Goal: Information Seeking & Learning: Learn about a topic

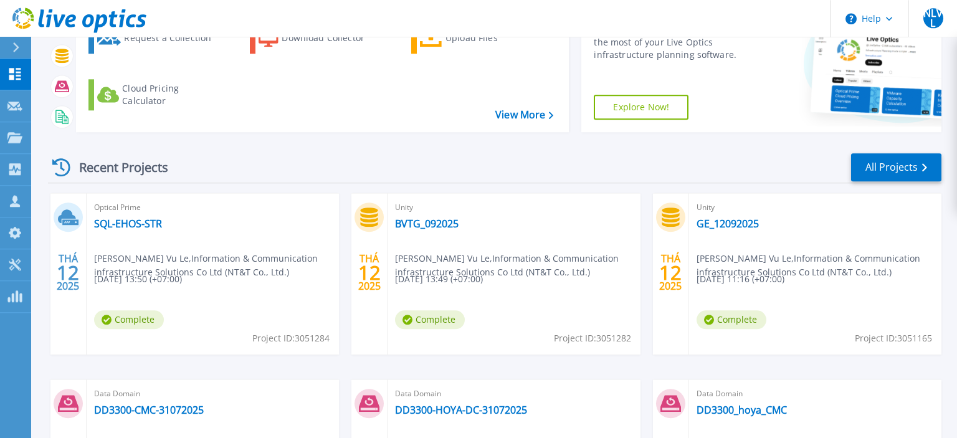
scroll to position [131, 0]
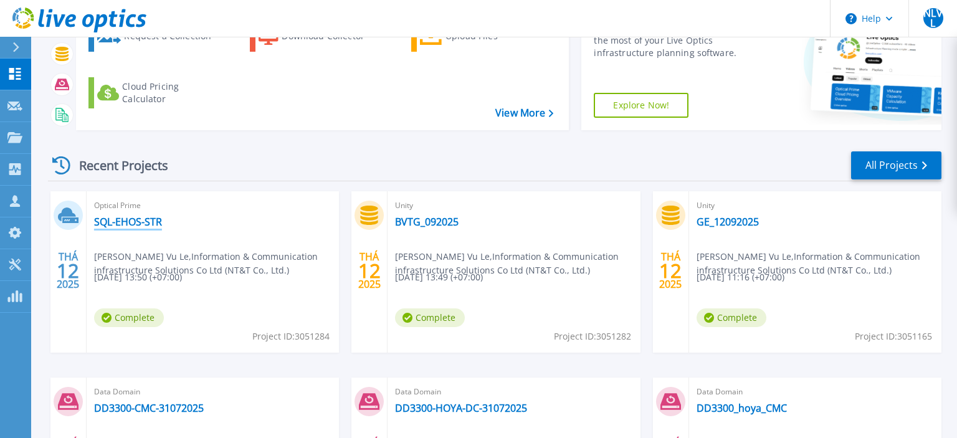
click at [121, 220] on link "SQL-EHOS-STR" at bounding box center [128, 221] width 68 height 12
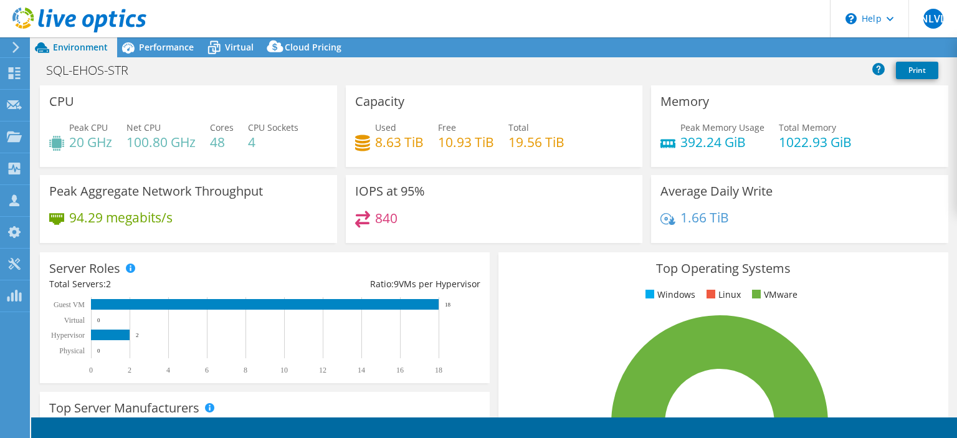
select select "USD"
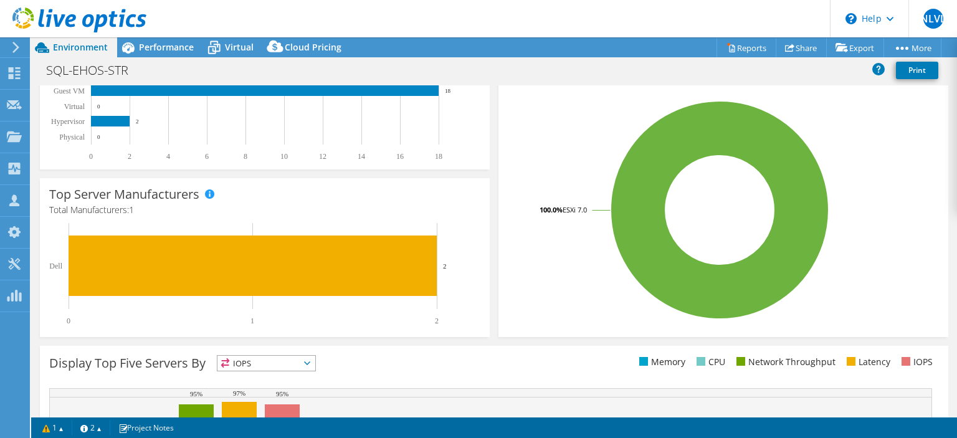
scroll to position [34, 0]
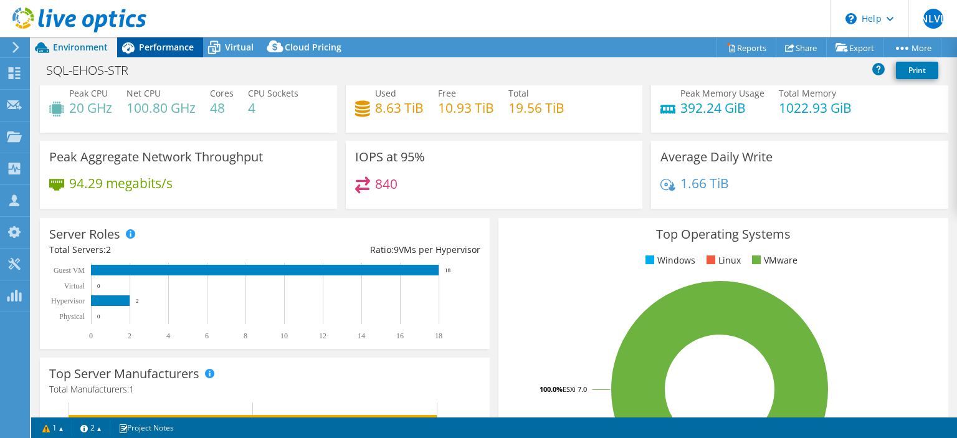
click at [156, 49] on span "Performance" at bounding box center [166, 47] width 55 height 12
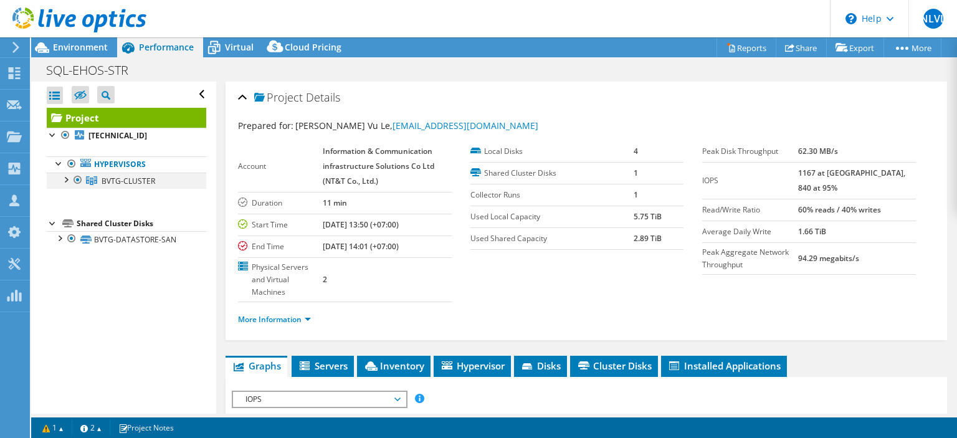
click at [66, 178] on div at bounding box center [65, 178] width 12 height 12
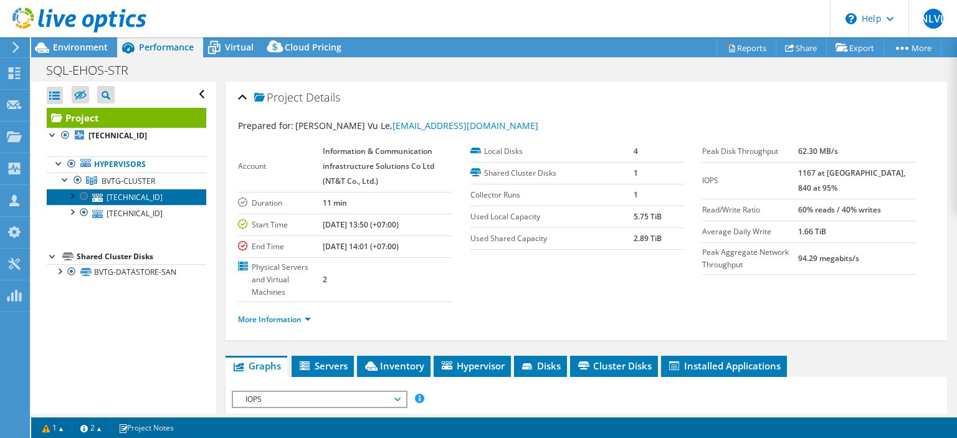
click at [104, 198] on link "172.16.18.132" at bounding box center [126, 197] width 159 height 16
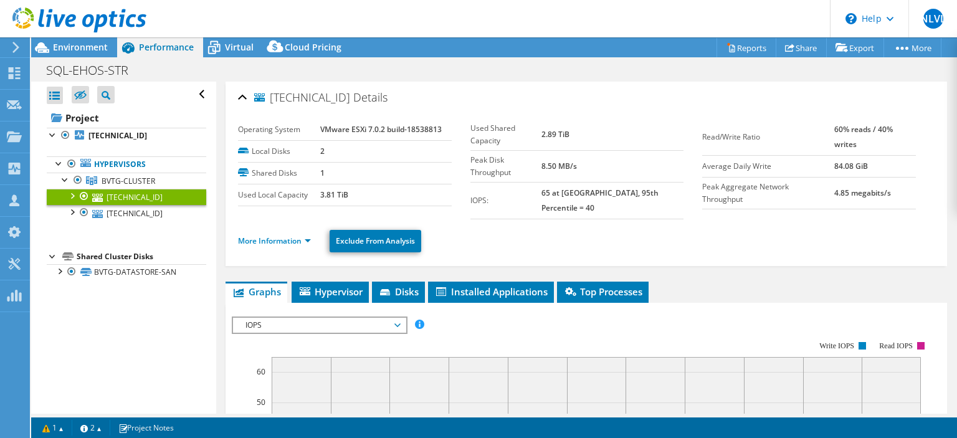
click at [75, 196] on div at bounding box center [71, 195] width 12 height 12
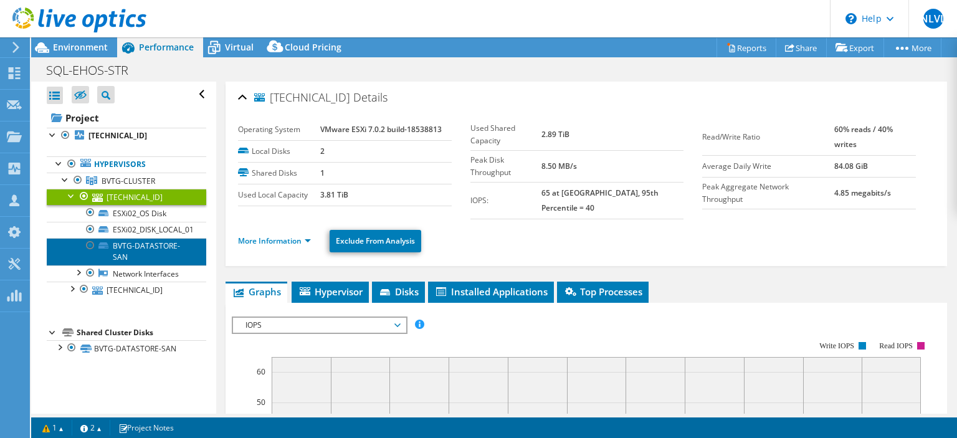
click at [153, 250] on link "BVTG-DATASTORE-SAN" at bounding box center [126, 251] width 159 height 27
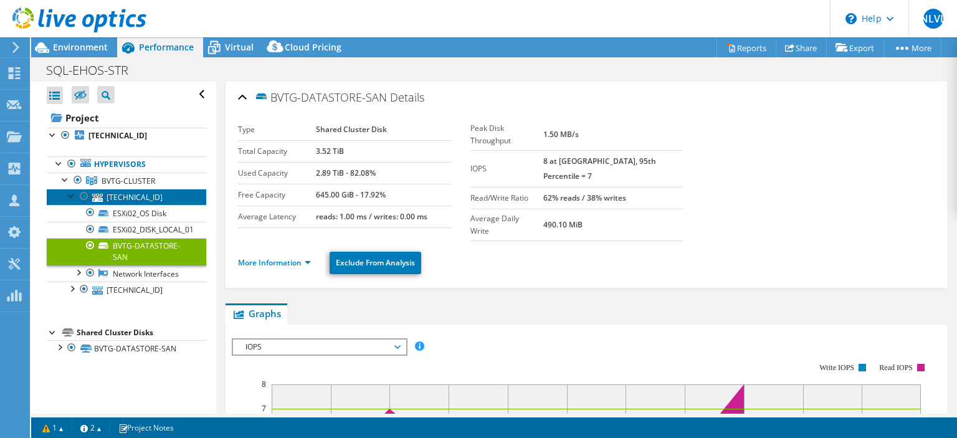
click at [125, 197] on link "172.16.18.132" at bounding box center [126, 197] width 159 height 16
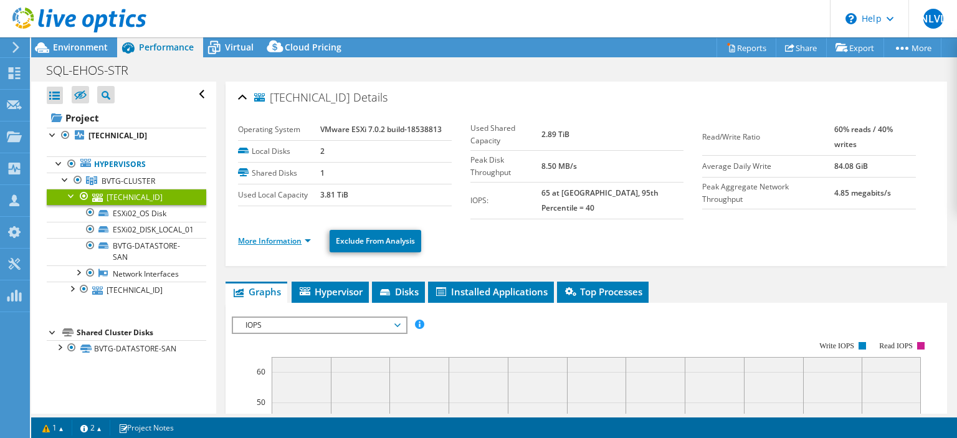
click at [276, 235] on link "More Information" at bounding box center [274, 240] width 73 height 11
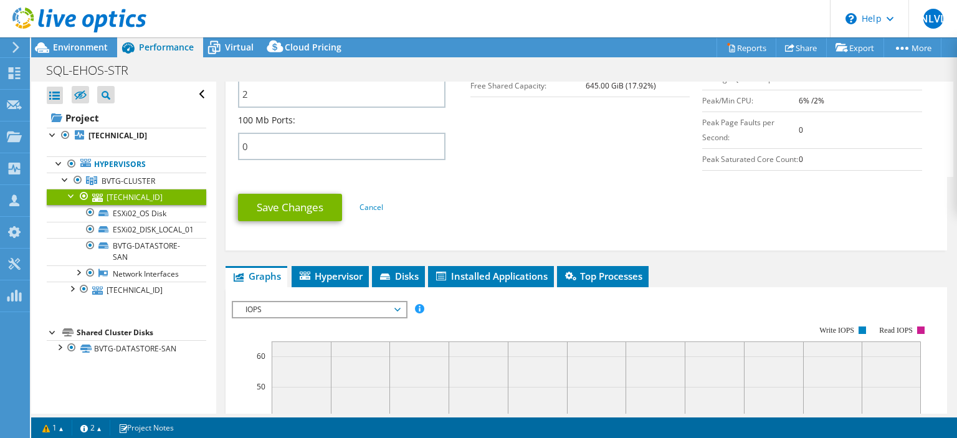
scroll to position [598, 0]
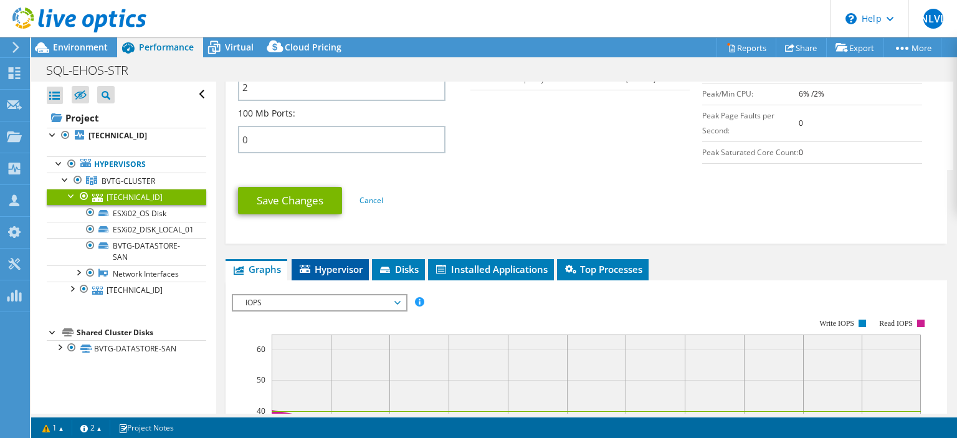
click at [341, 263] on span "Hypervisor" at bounding box center [330, 269] width 65 height 12
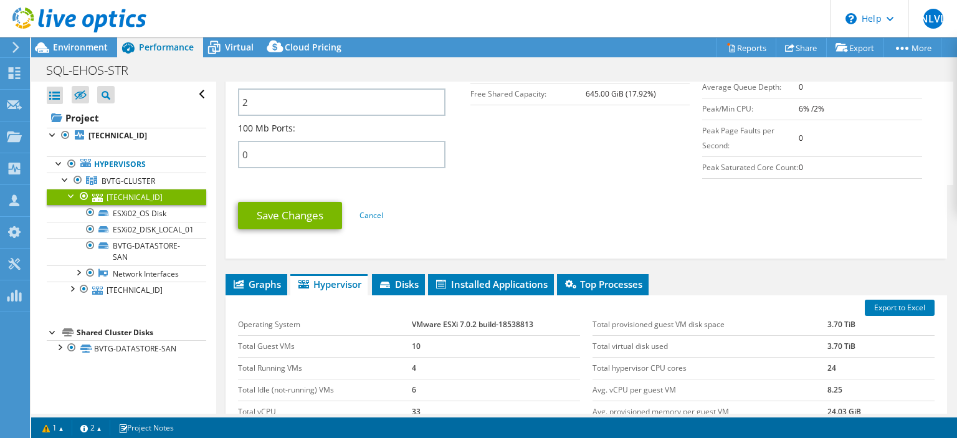
scroll to position [762, 0]
